Goal: Communication & Community: Answer question/provide support

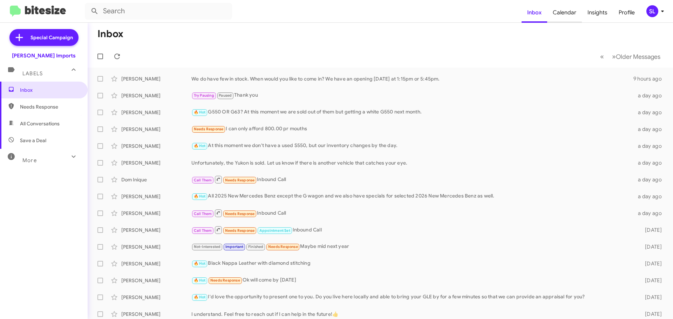
click at [572, 13] on span "Calendar" at bounding box center [564, 12] width 35 height 20
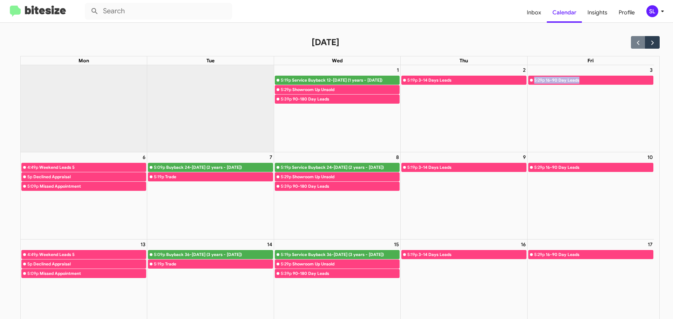
drag, startPoint x: 579, startPoint y: 79, endPoint x: 534, endPoint y: 82, distance: 45.7
click at [534, 82] on link "5:29p 16-90 Day Leads" at bounding box center [590, 80] width 125 height 9
click at [571, 121] on div "3 5:29p 16-90 Day Leads" at bounding box center [590, 108] width 127 height 87
click at [538, 16] on span "Inbox" at bounding box center [534, 12] width 26 height 20
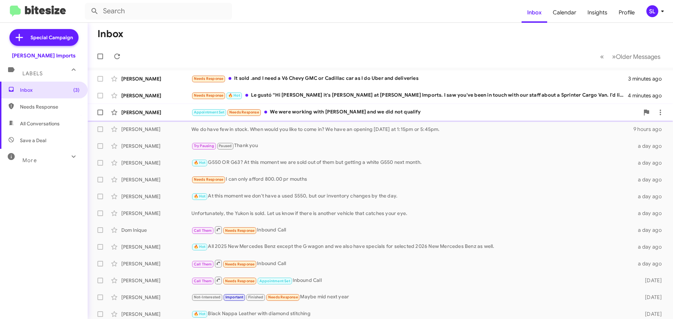
click at [315, 114] on div "Appointment Set Needs Response We were working with [PERSON_NAME] and we did no…" at bounding box center [415, 112] width 448 height 8
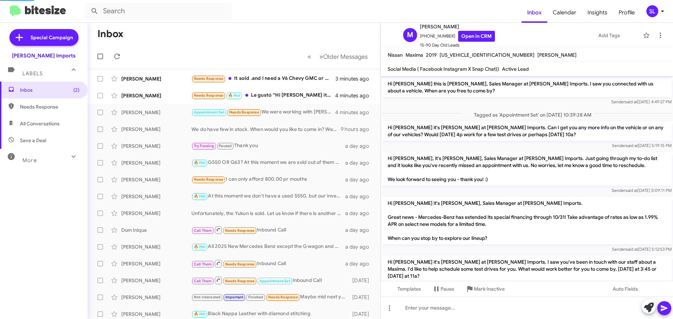
scroll to position [40, 0]
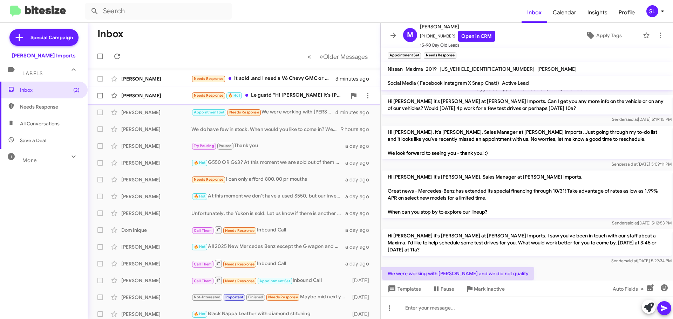
click at [283, 94] on div "Needs Response 🔥 Hot Le gustó “Hi [PERSON_NAME] it's [PERSON_NAME] at [PERSON_N…" at bounding box center [268, 95] width 155 height 8
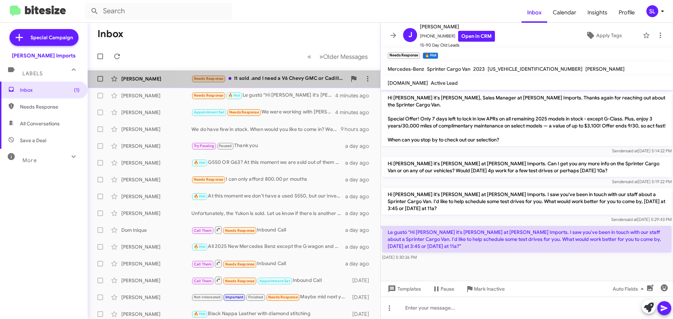
click at [265, 75] on div "Needs Response It sold .and I need a V6 Chevy GMC or Cadillac car as I do Uber …" at bounding box center [268, 79] width 155 height 8
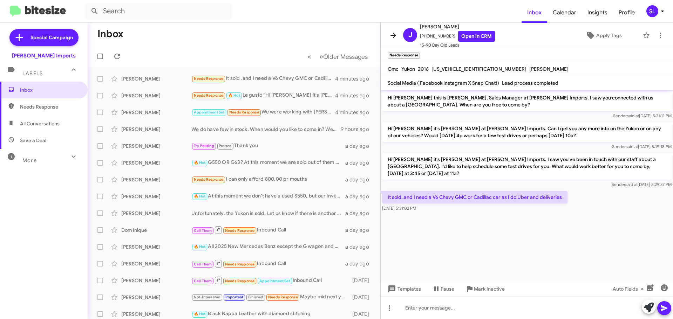
click at [389, 33] on icon at bounding box center [393, 35] width 8 height 8
